Goal: Transaction & Acquisition: Purchase product/service

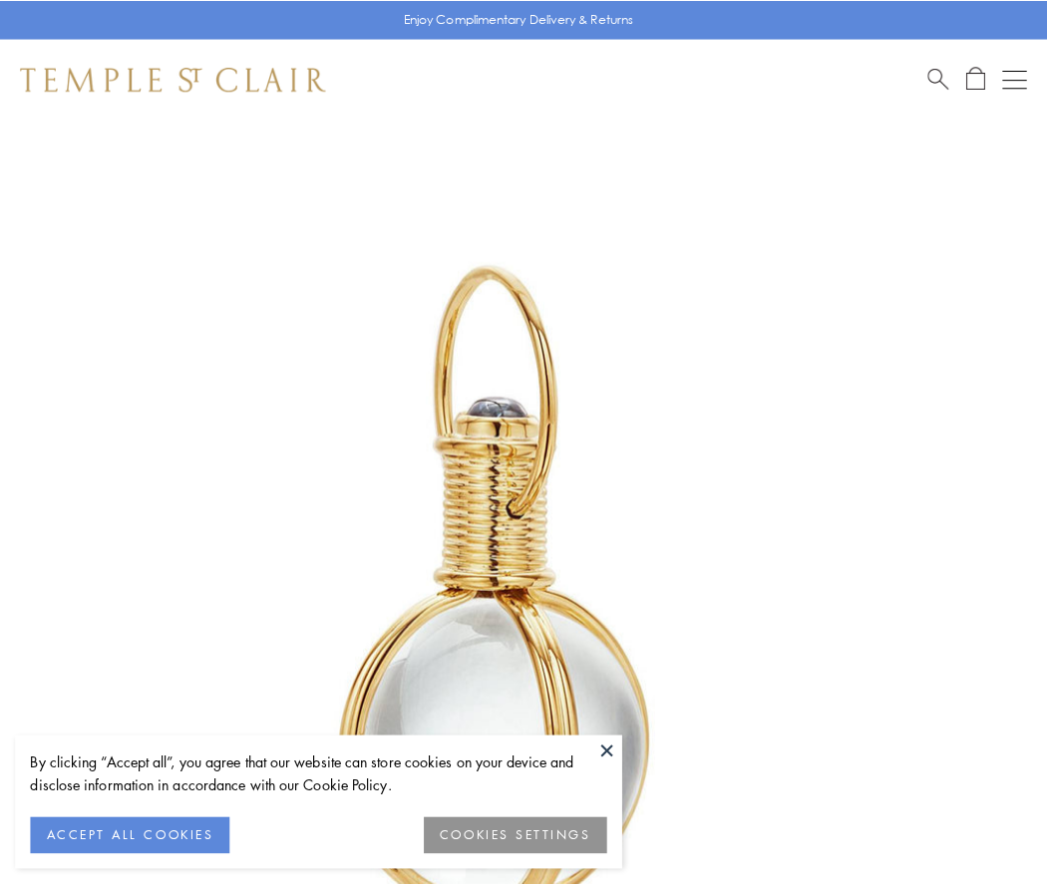
scroll to position [520, 0]
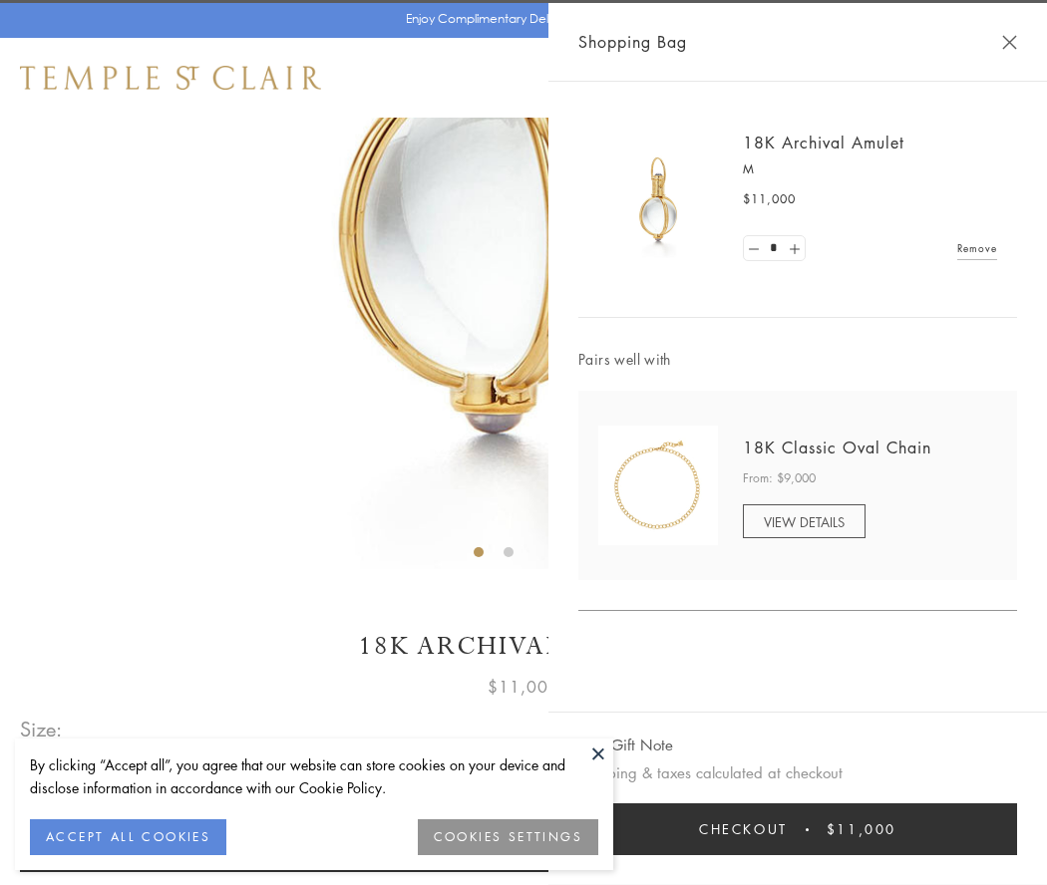
click at [798, 830] on button "Checkout $11,000" at bounding box center [797, 830] width 439 height 52
